Goal: Task Accomplishment & Management: Manage account settings

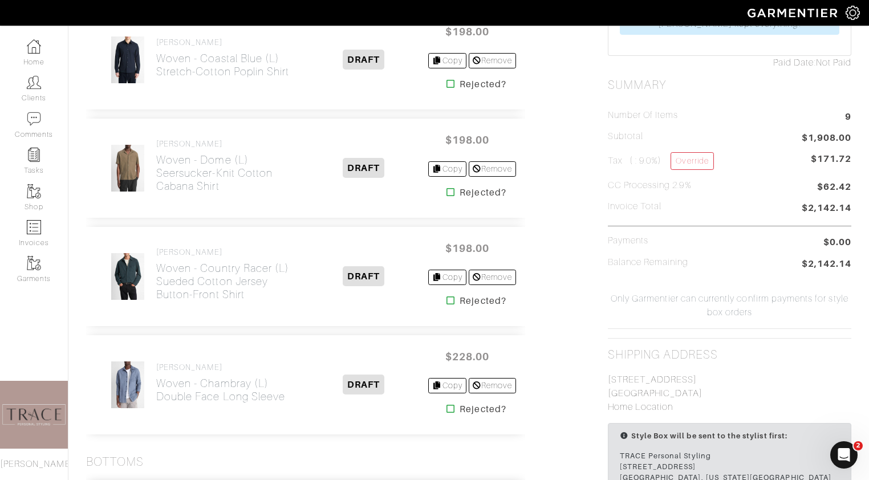
scroll to position [438, 0]
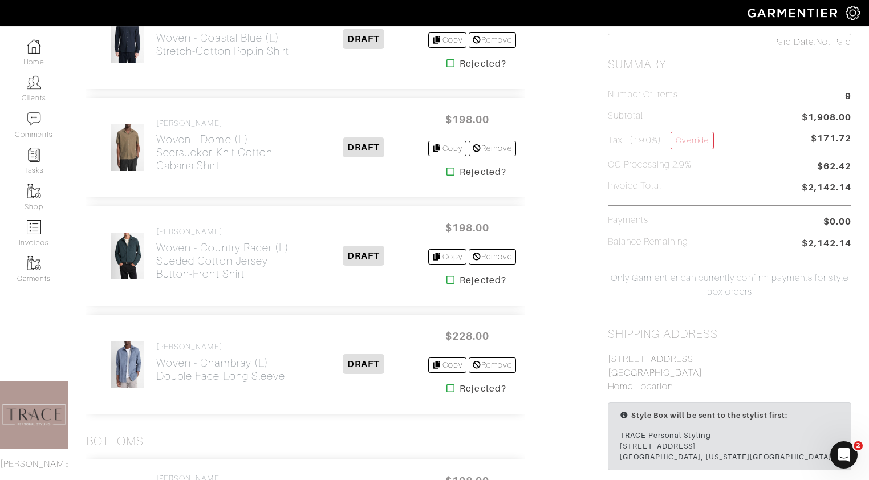
click at [131, 159] on img at bounding box center [128, 148] width 35 height 48
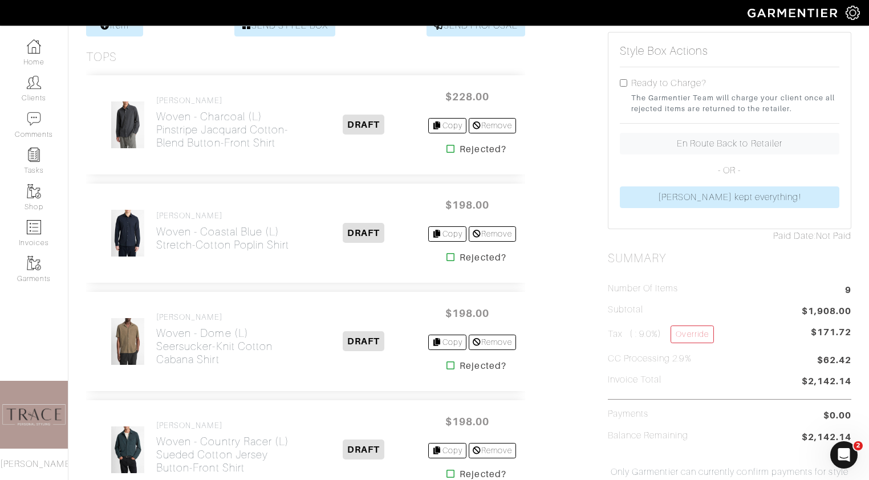
scroll to position [0, 0]
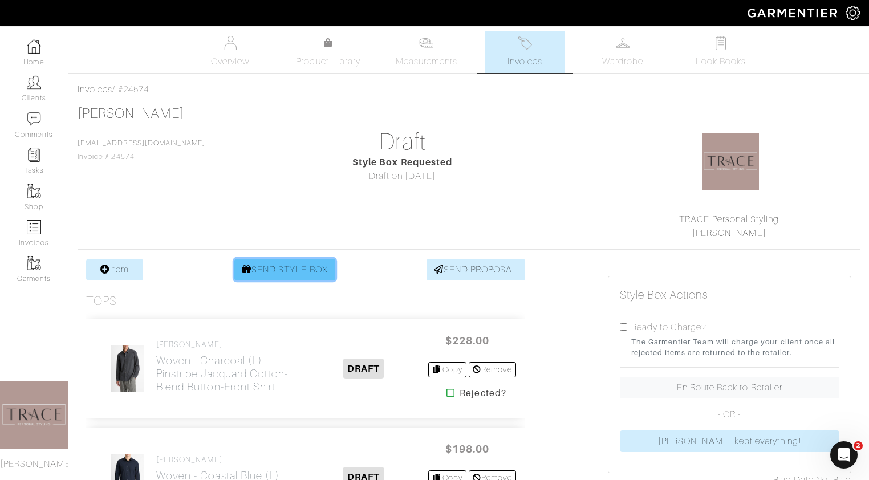
click at [286, 270] on link "SEND STYLE BOX" at bounding box center [284, 270] width 101 height 22
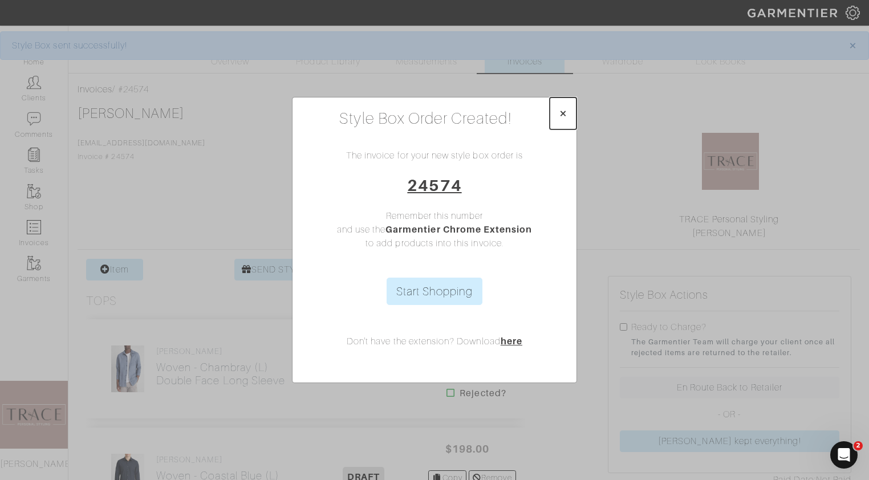
click at [564, 113] on span "×" at bounding box center [563, 112] width 9 height 15
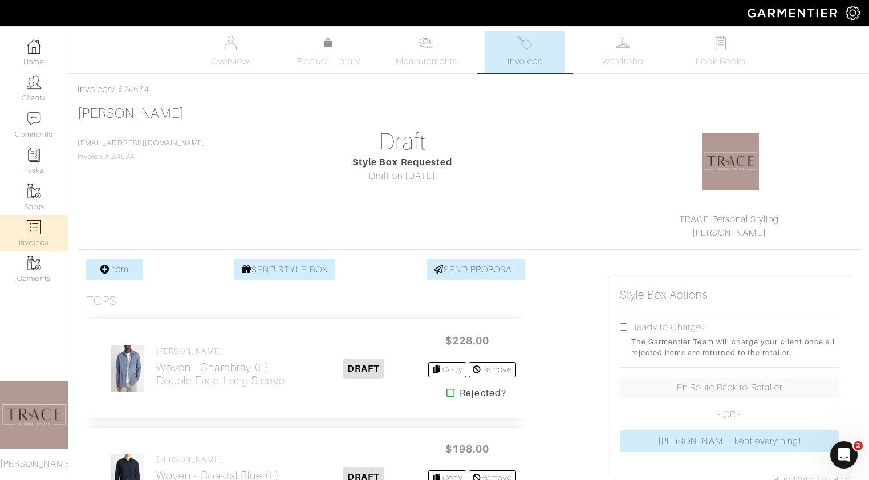
click at [35, 231] on img at bounding box center [34, 227] width 14 height 14
select select
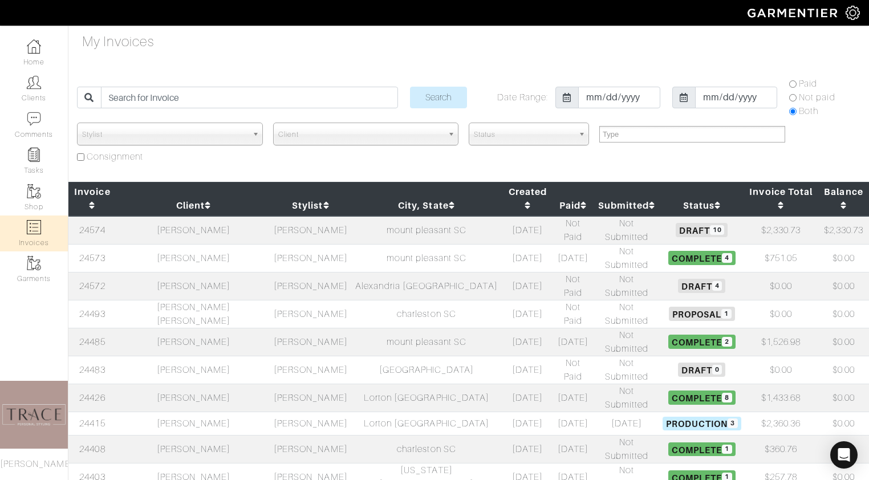
click at [192, 217] on td "[PERSON_NAME]" at bounding box center [193, 230] width 154 height 29
